Goal: Task Accomplishment & Management: Manage account settings

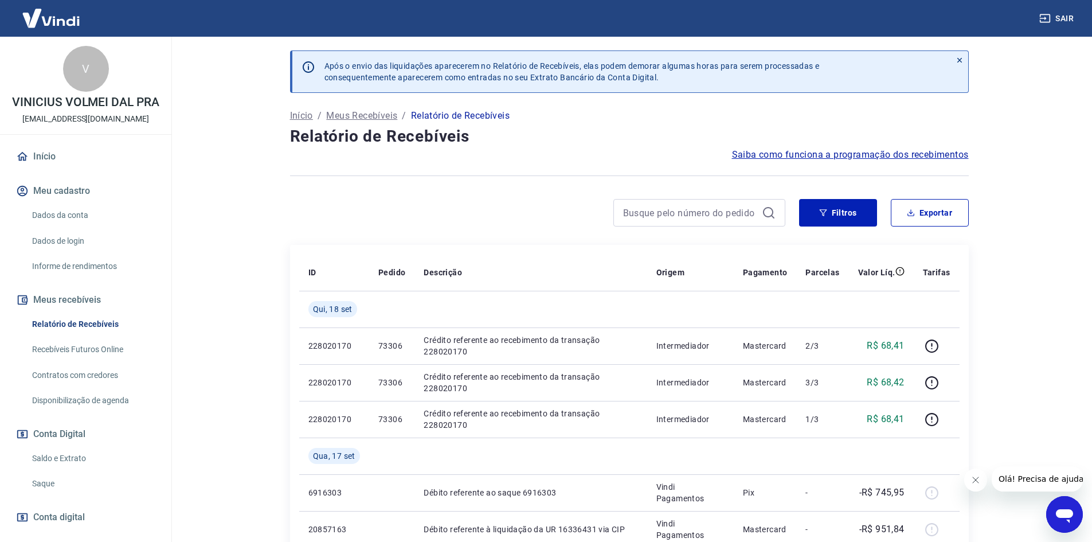
click at [91, 470] on link "Saldo e Extrato" at bounding box center [93, 457] width 130 height 23
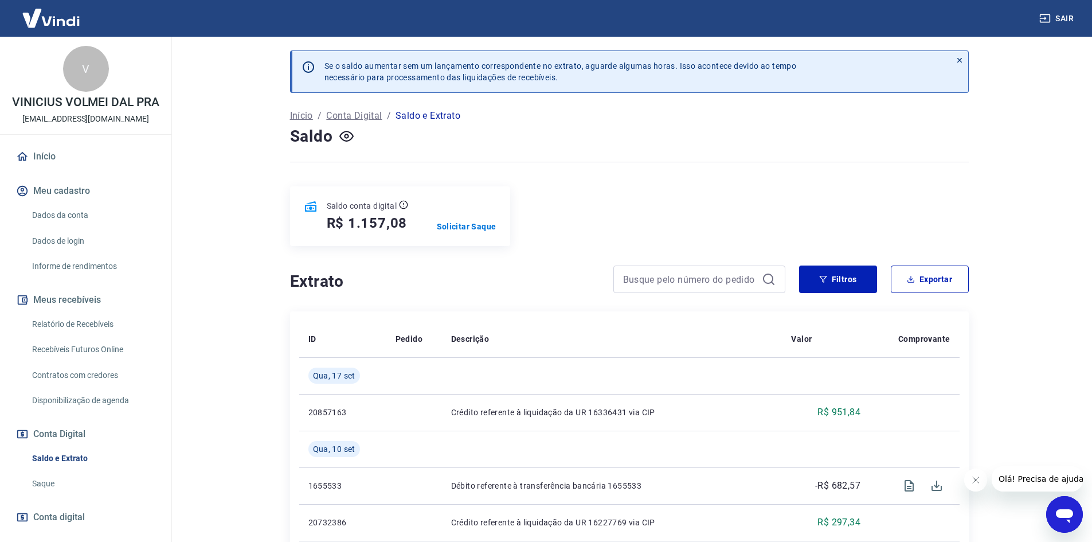
click at [78, 486] on link "Saque" at bounding box center [93, 483] width 130 height 23
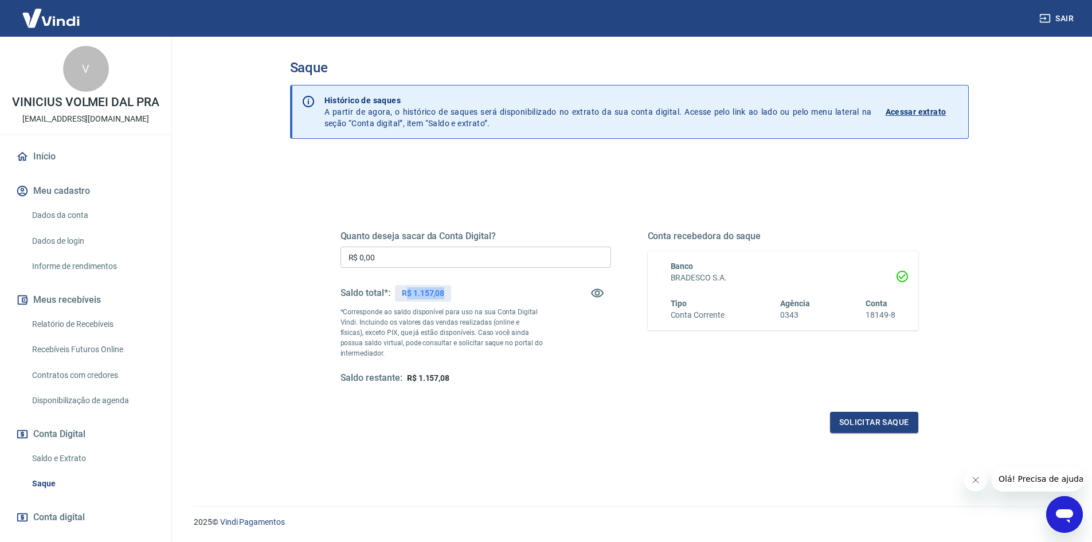
drag, startPoint x: 406, startPoint y: 290, endPoint x: 471, endPoint y: 297, distance: 65.7
click at [460, 299] on div "Saldo total*: R$ 1.157,08" at bounding box center [475, 293] width 271 height 28
click at [476, 293] on div "Saldo total*: R$ 1.157,08" at bounding box center [475, 293] width 271 height 28
click at [104, 332] on link "Relatório de Recebíveis" at bounding box center [93, 323] width 130 height 23
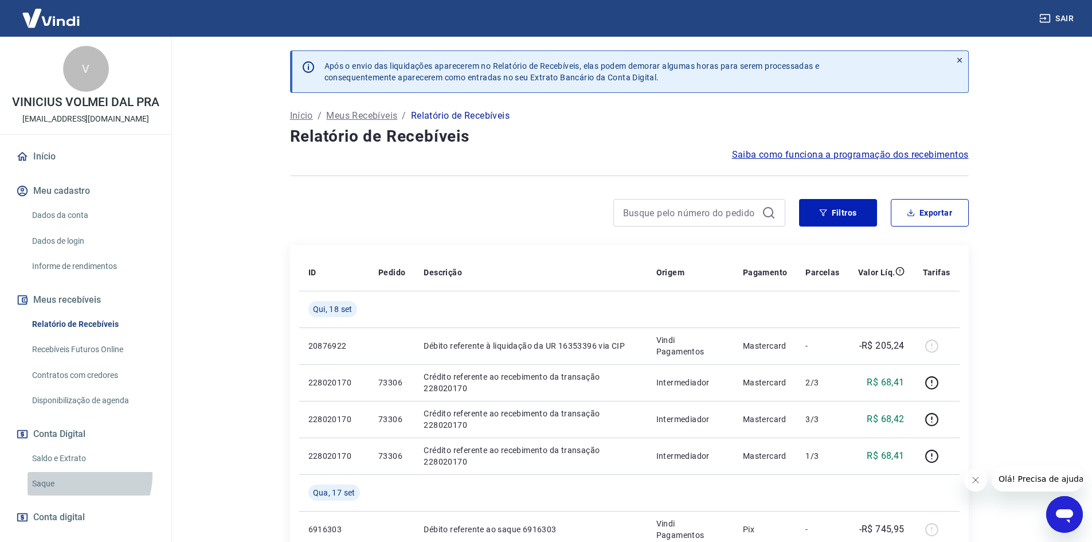
click at [82, 488] on link "Saque" at bounding box center [93, 483] width 130 height 23
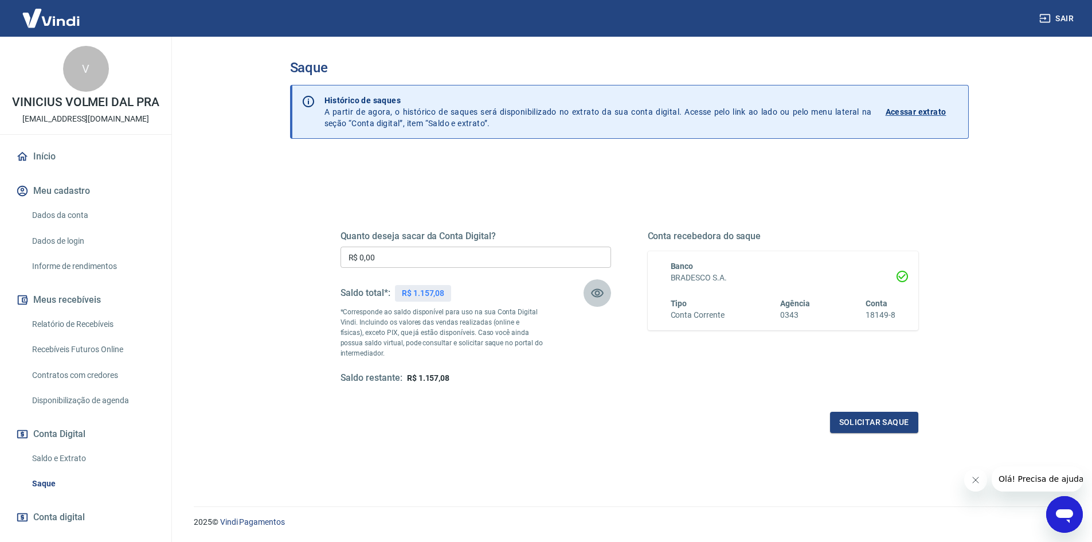
click at [592, 294] on icon "button" at bounding box center [597, 293] width 13 height 9
click at [85, 331] on link "Relatório de Recebíveis" at bounding box center [93, 323] width 130 height 23
